Goal: Find specific page/section: Find specific page/section

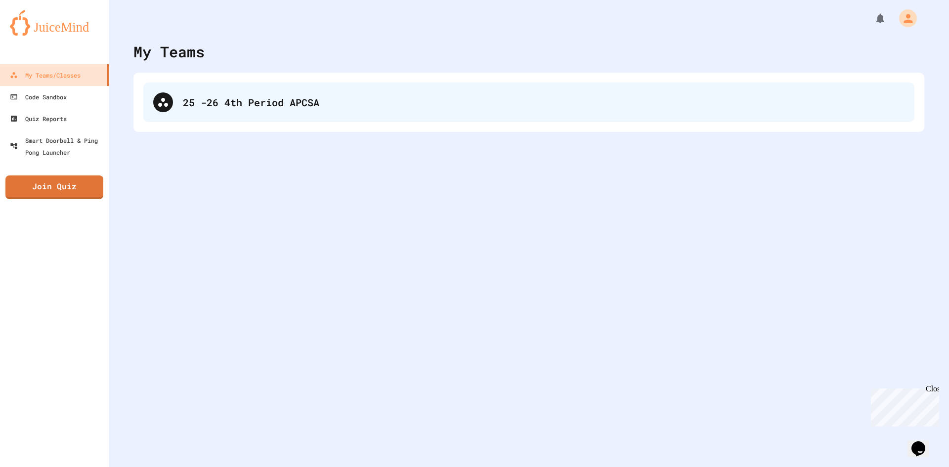
click at [227, 85] on div "25 -26 4th Period APCSA" at bounding box center [528, 103] width 771 height 40
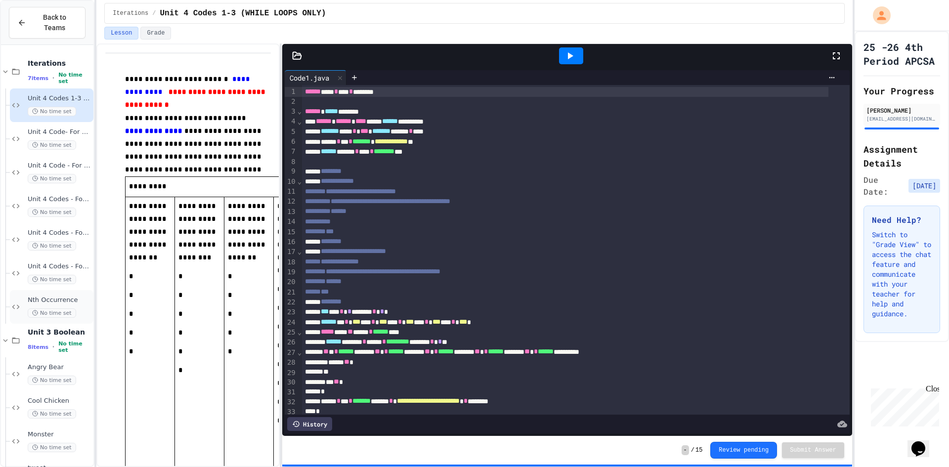
click at [44, 296] on span "Nth Occurrence" at bounding box center [60, 300] width 64 height 8
